Goal: Navigation & Orientation: Find specific page/section

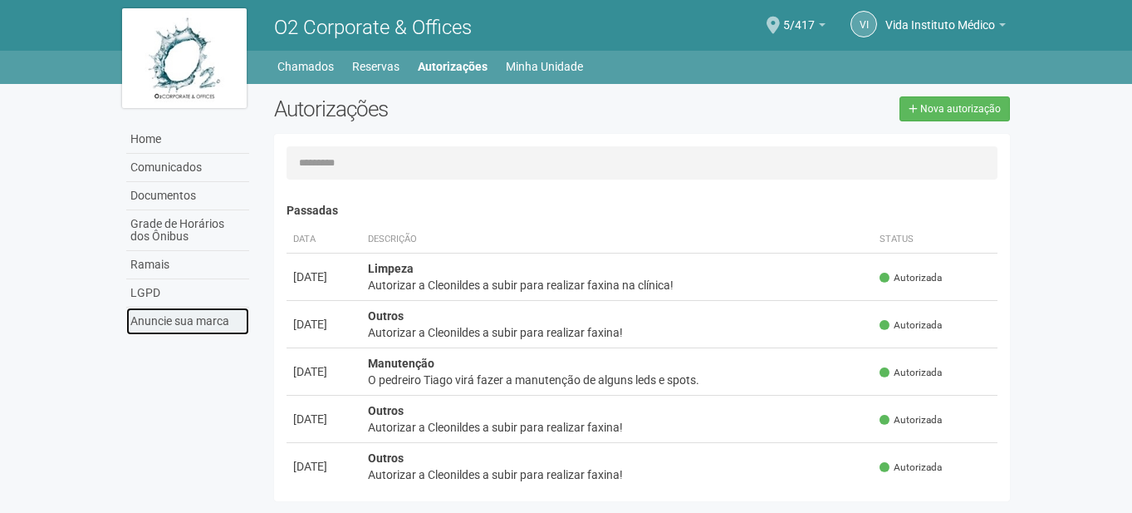
click at [161, 315] on link "Anuncie sua marca" at bounding box center [187, 320] width 123 height 27
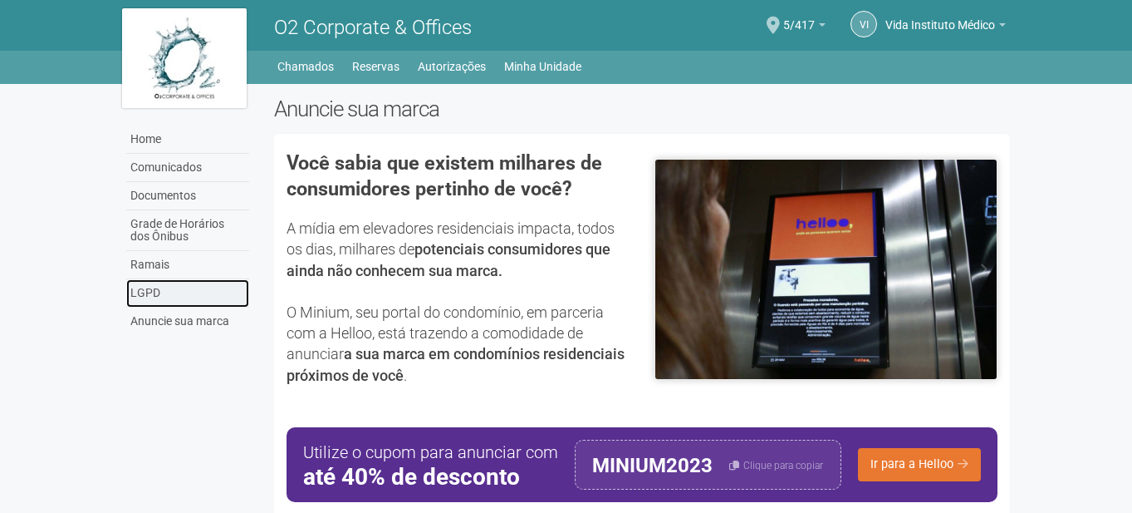
click at [155, 292] on link "LGPD" at bounding box center [187, 293] width 123 height 28
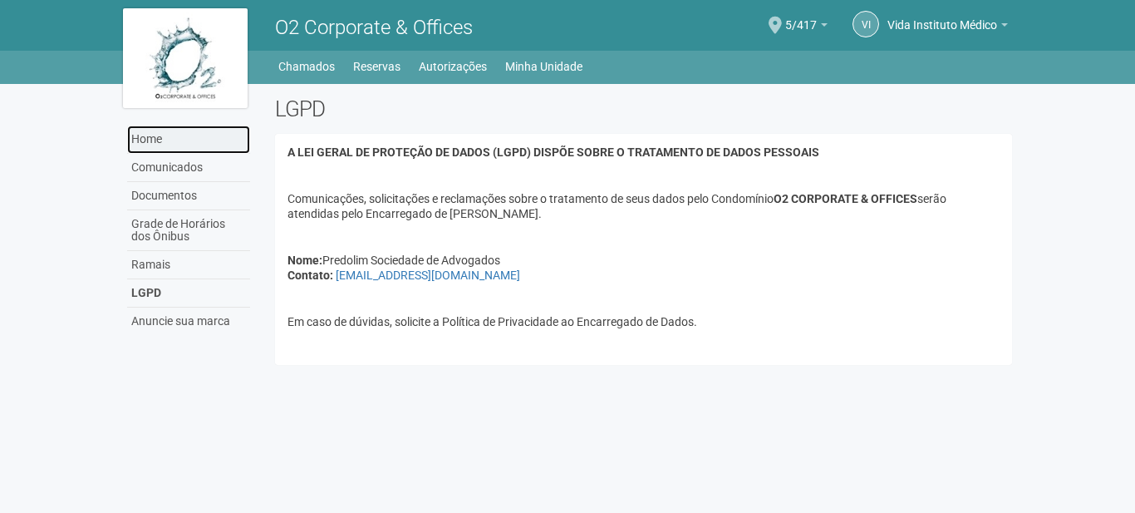
click at [165, 141] on link "Home" at bounding box center [188, 139] width 123 height 28
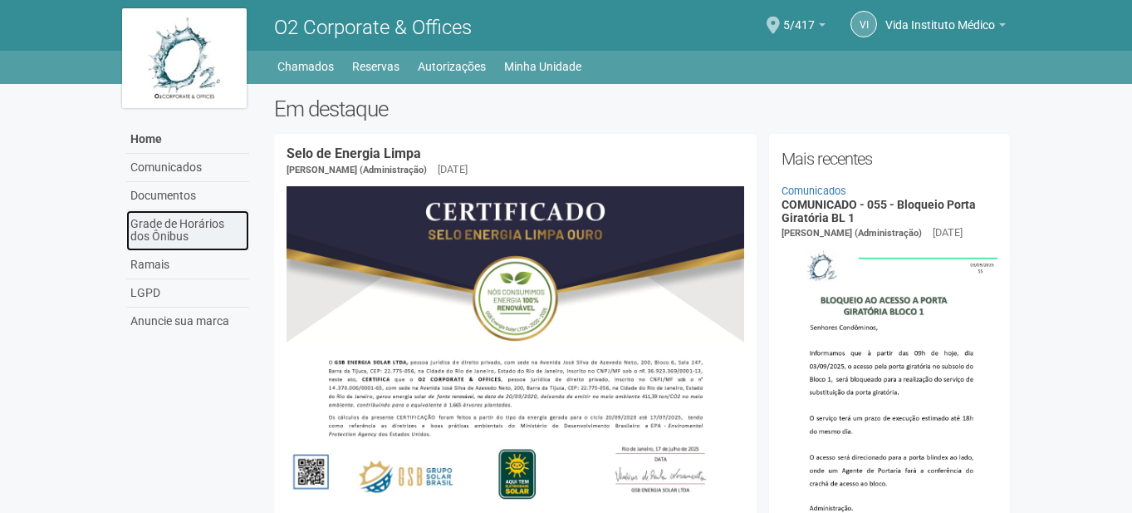
click at [179, 226] on link "Grade de Horários dos Ônibus" at bounding box center [187, 230] width 123 height 41
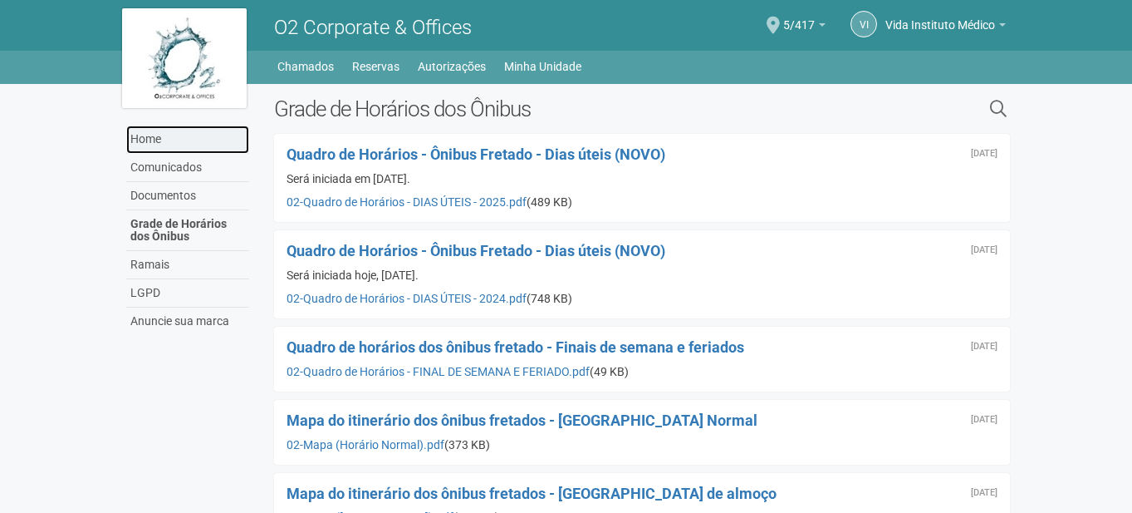
click at [150, 138] on link "Home" at bounding box center [187, 139] width 123 height 28
